Goal: Transaction & Acquisition: Purchase product/service

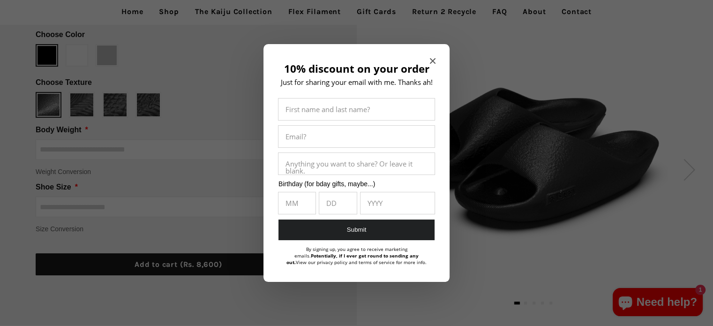
scroll to position [177, 0]
click at [434, 59] on icon "Close modal" at bounding box center [433, 61] width 6 height 6
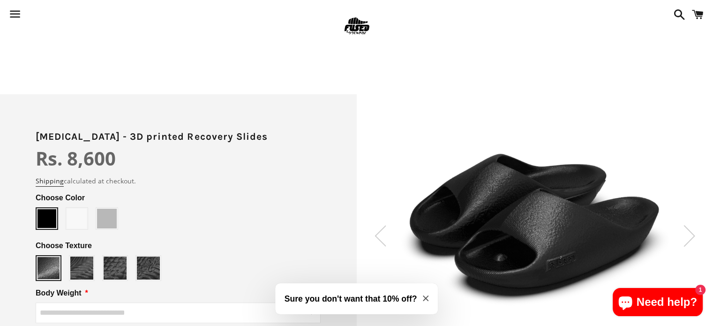
scroll to position [0, 0]
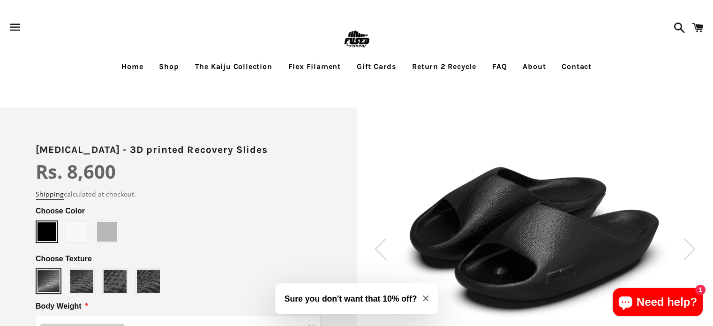
click at [136, 65] on link "Home" at bounding box center [132, 66] width 36 height 23
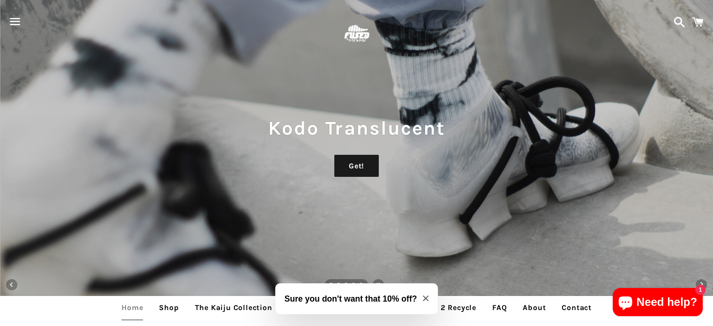
scroll to position [43, 0]
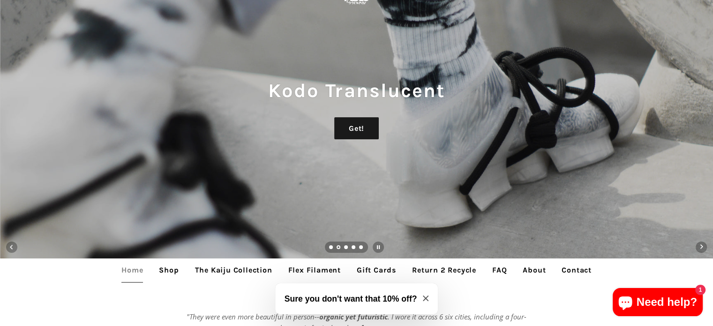
click at [701, 245] on span "Next slide" at bounding box center [701, 247] width 3 height 5
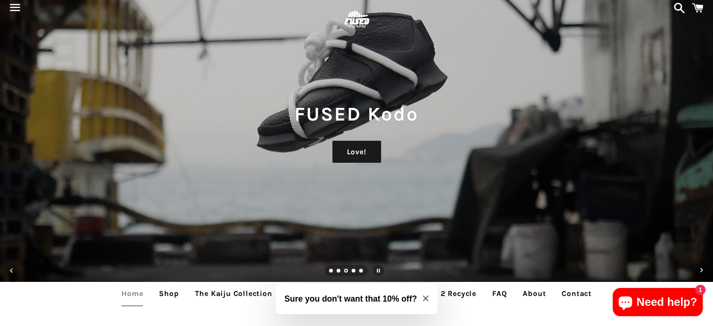
scroll to position [8, 0]
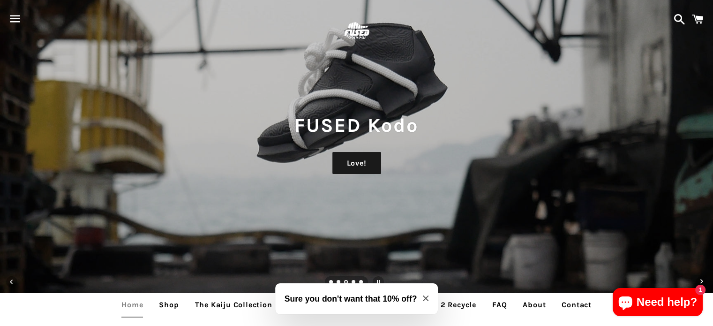
click at [704, 279] on span "Next slide" at bounding box center [700, 281] width 11 height 11
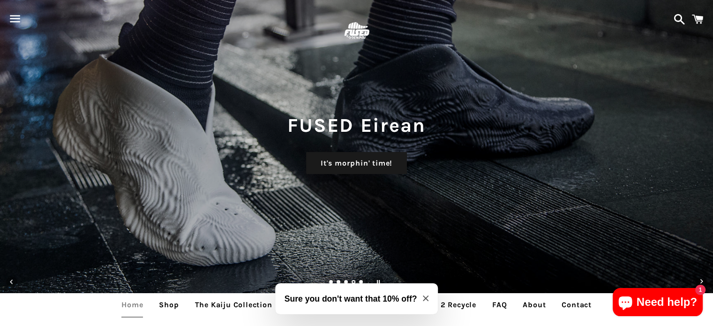
click at [704, 279] on span "Next slide" at bounding box center [700, 281] width 11 height 11
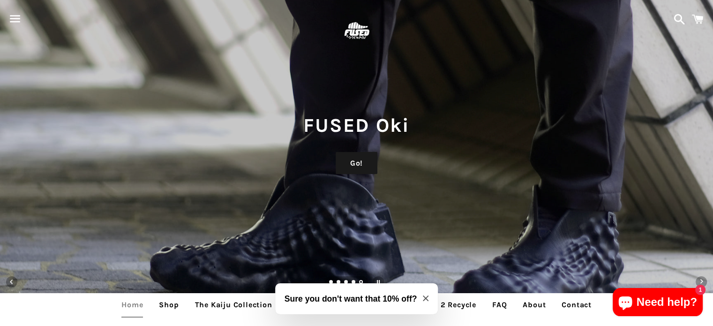
click at [704, 279] on span "Next slide" at bounding box center [700, 281] width 11 height 11
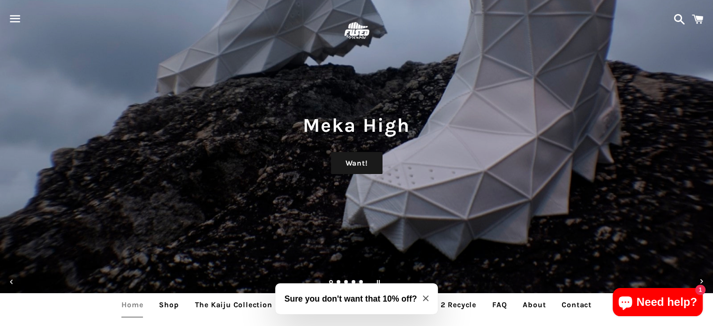
scroll to position [0, 0]
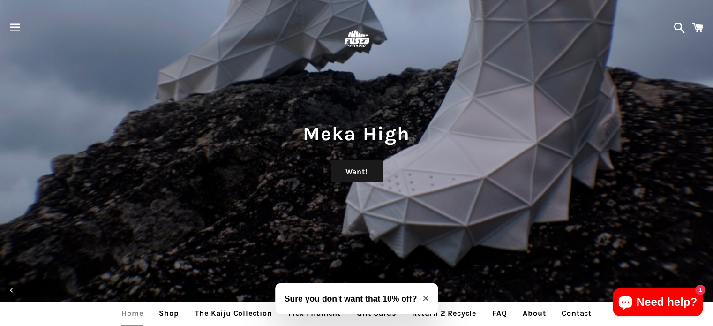
click at [362, 33] on img at bounding box center [356, 39] width 30 height 30
